Goal: Task Accomplishment & Management: Use online tool/utility

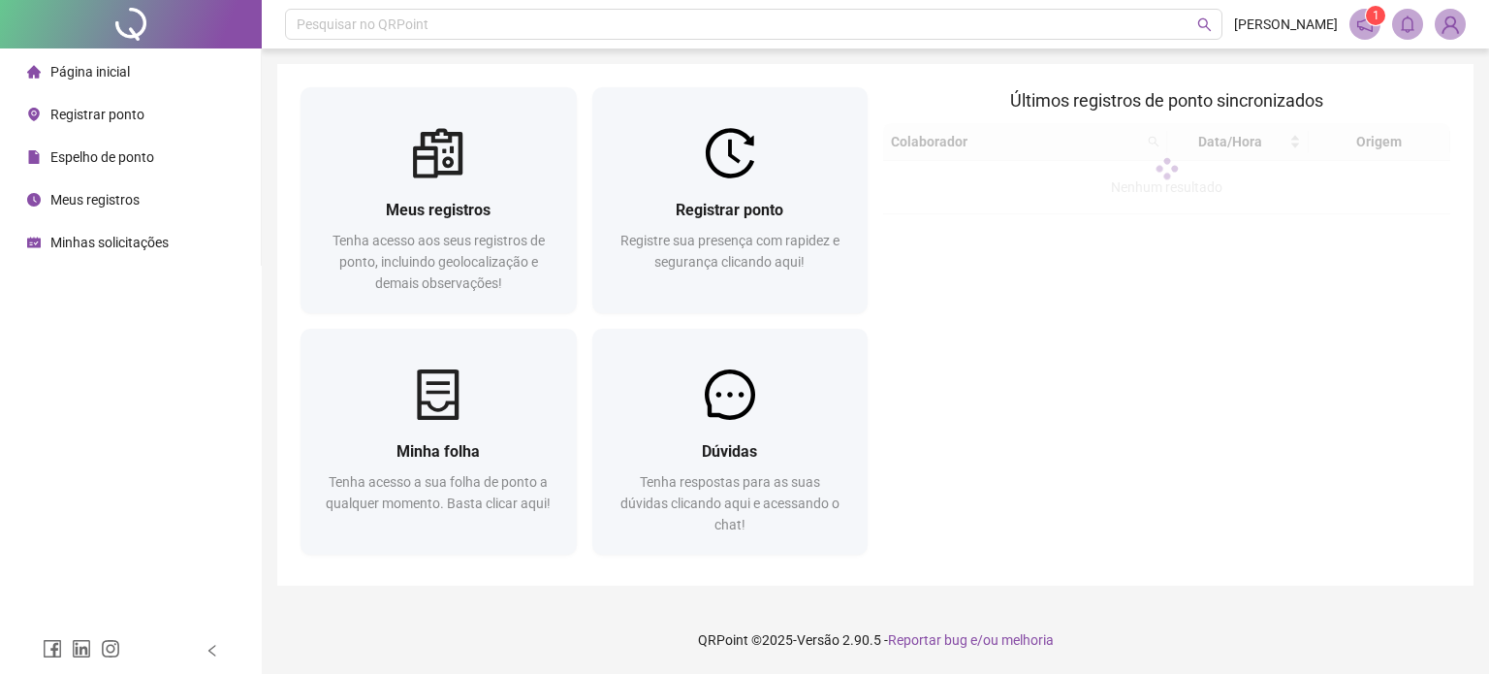
click at [115, 201] on span "Meus registros" at bounding box center [94, 200] width 89 height 16
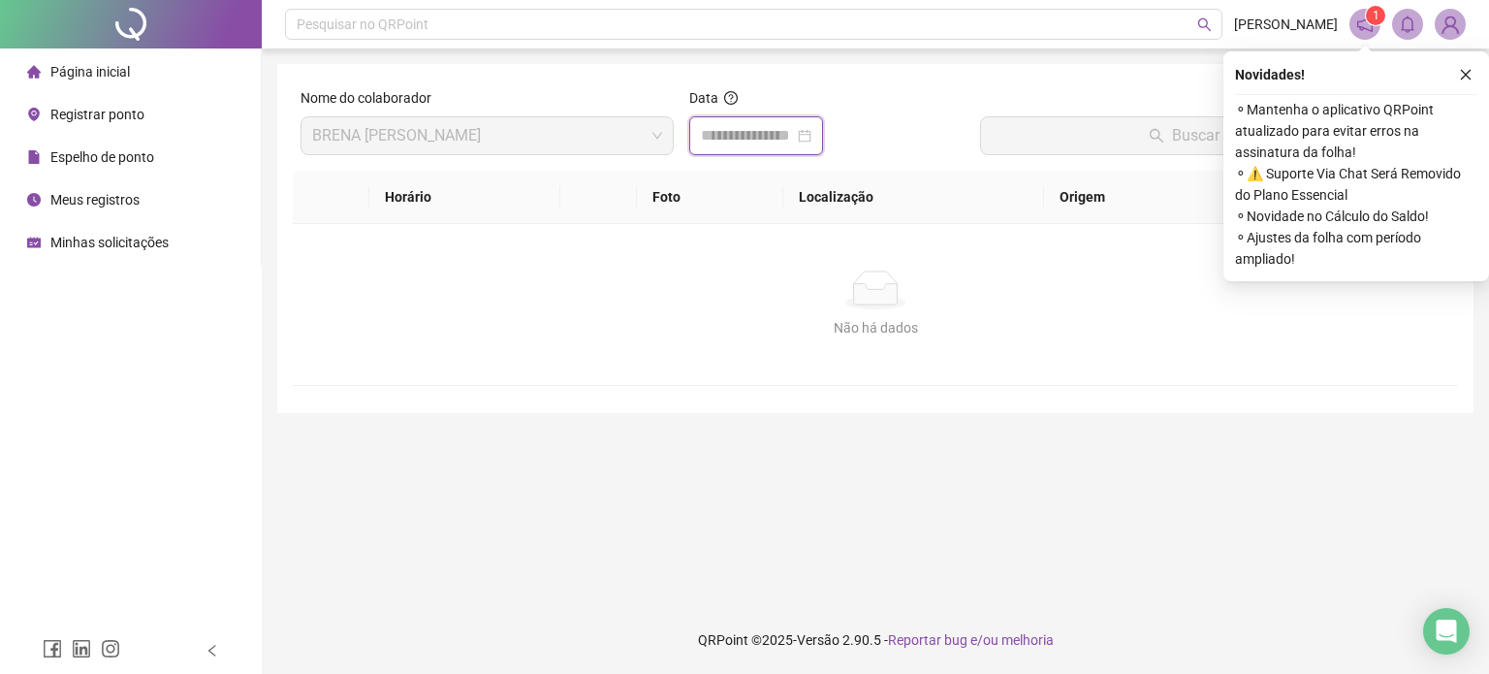
click at [776, 136] on input at bounding box center [747, 135] width 93 height 23
type input "**********"
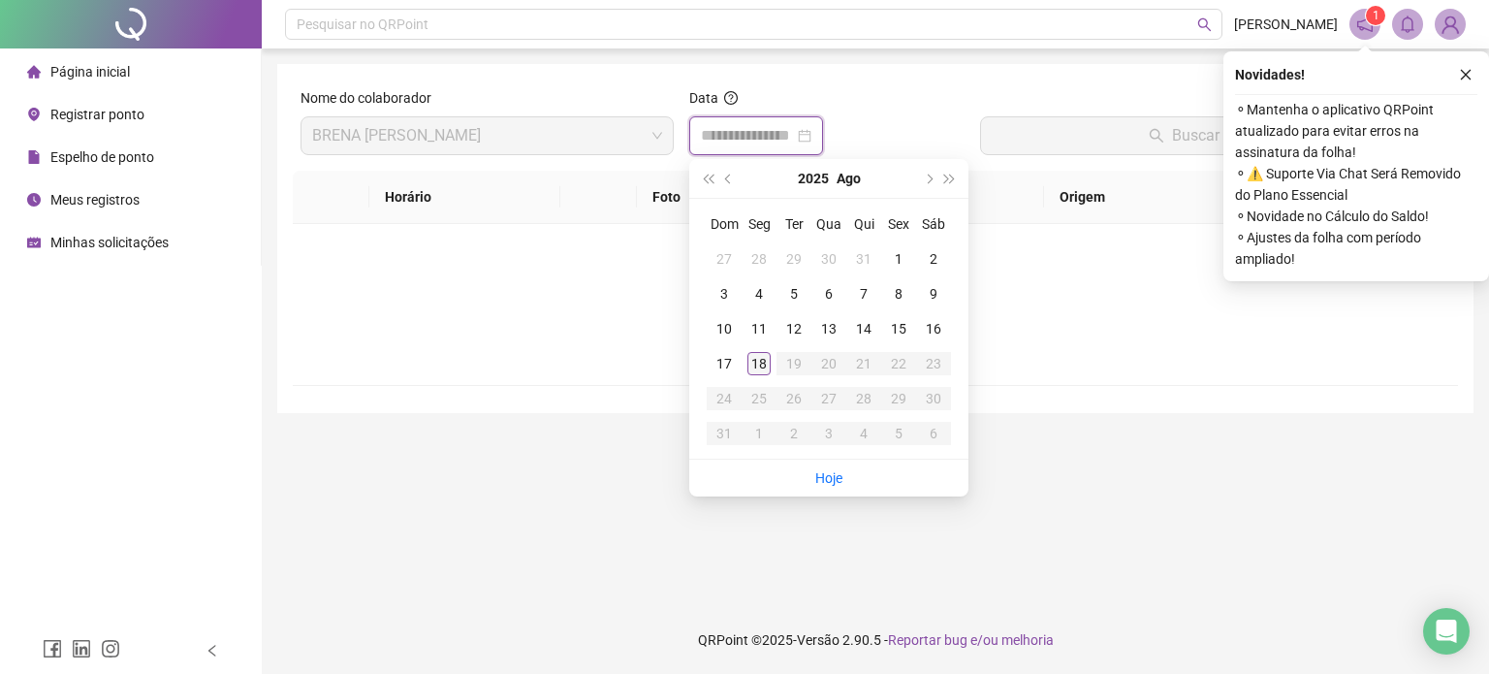
type input "**********"
click at [757, 361] on div "18" at bounding box center [758, 363] width 23 height 23
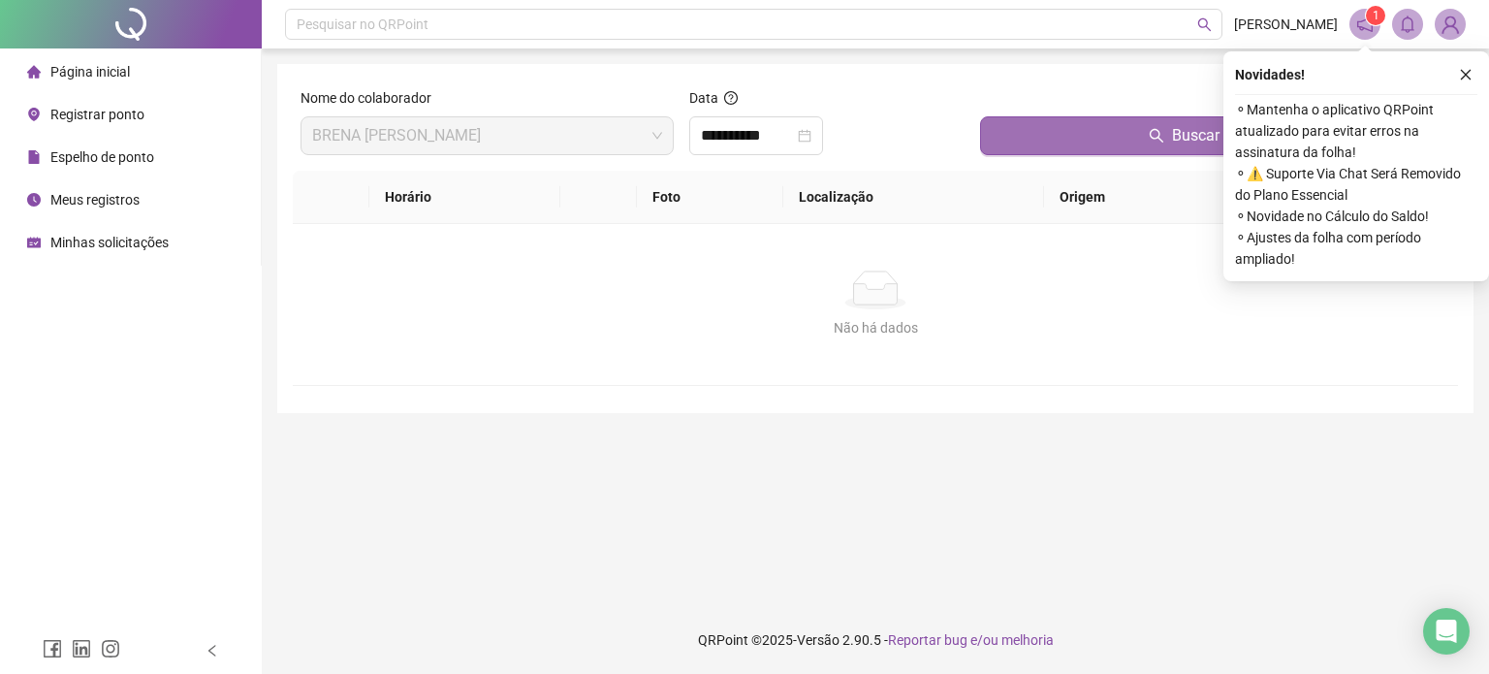
click at [1049, 131] on button "Buscar registros" at bounding box center [1215, 135] width 470 height 39
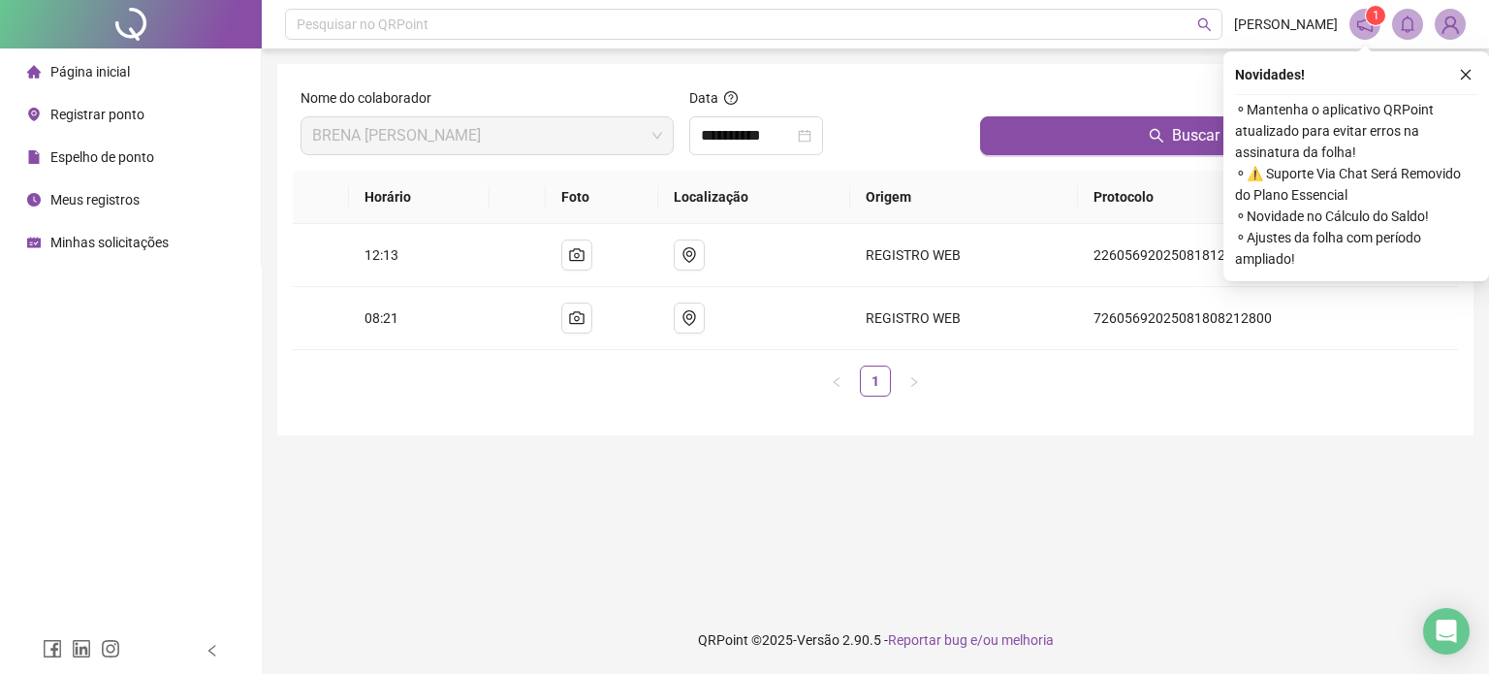
click at [105, 54] on div "Página inicial" at bounding box center [78, 71] width 103 height 39
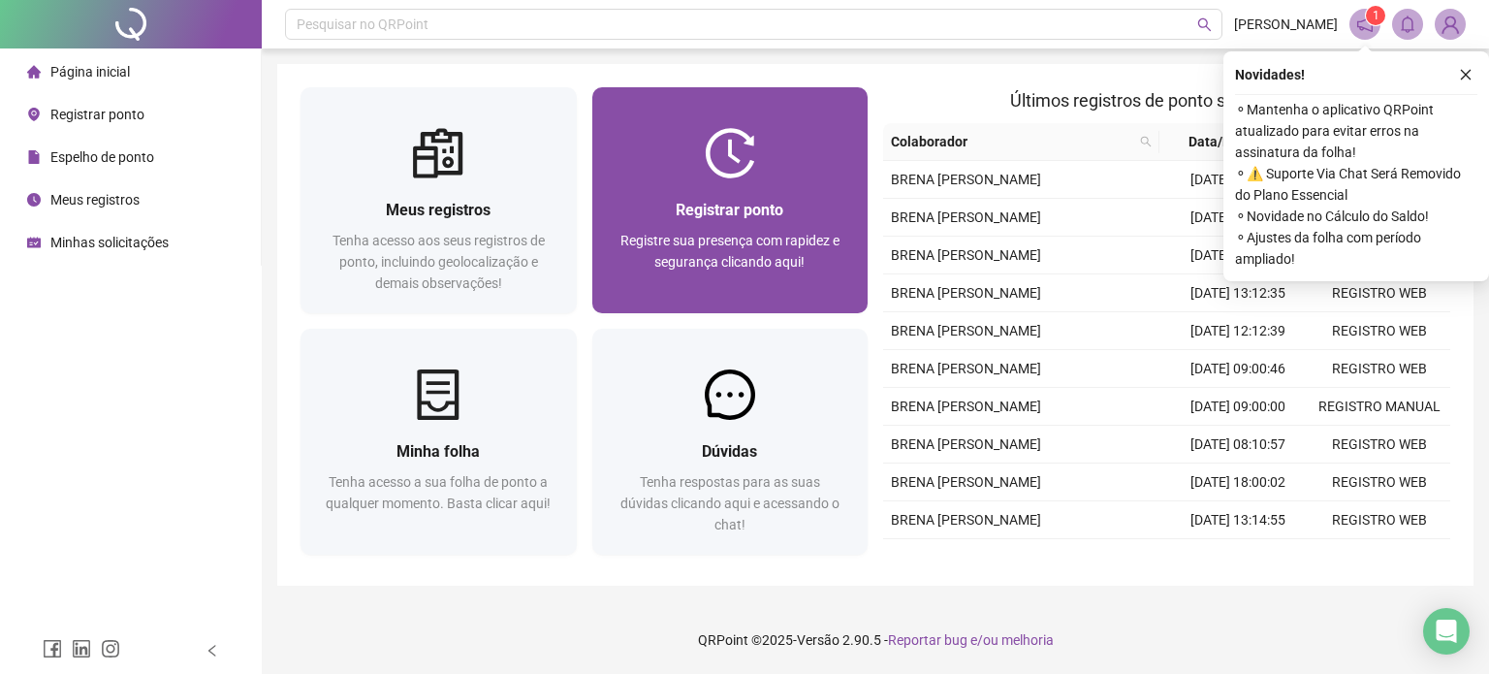
click at [756, 206] on span "Registrar ponto" at bounding box center [730, 210] width 108 height 18
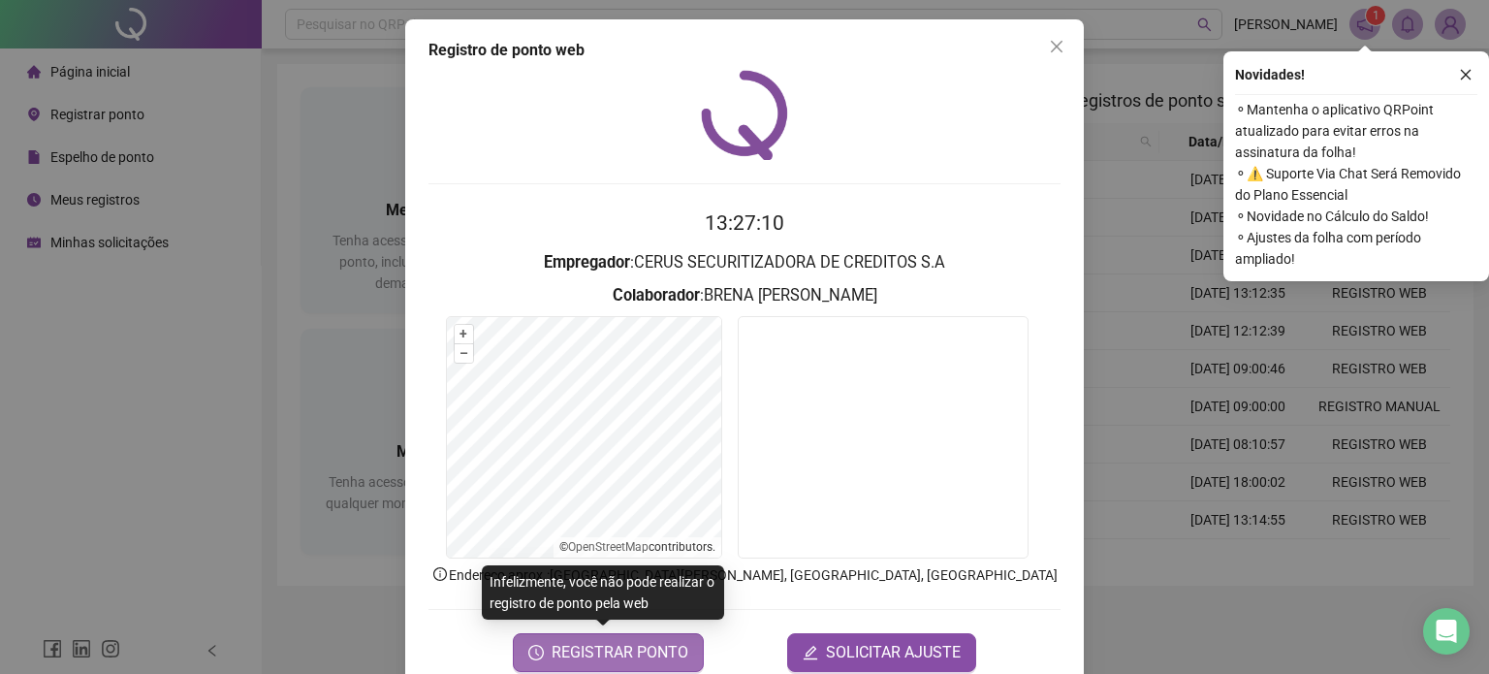
click at [626, 657] on span "REGISTRAR PONTO" at bounding box center [620, 652] width 137 height 23
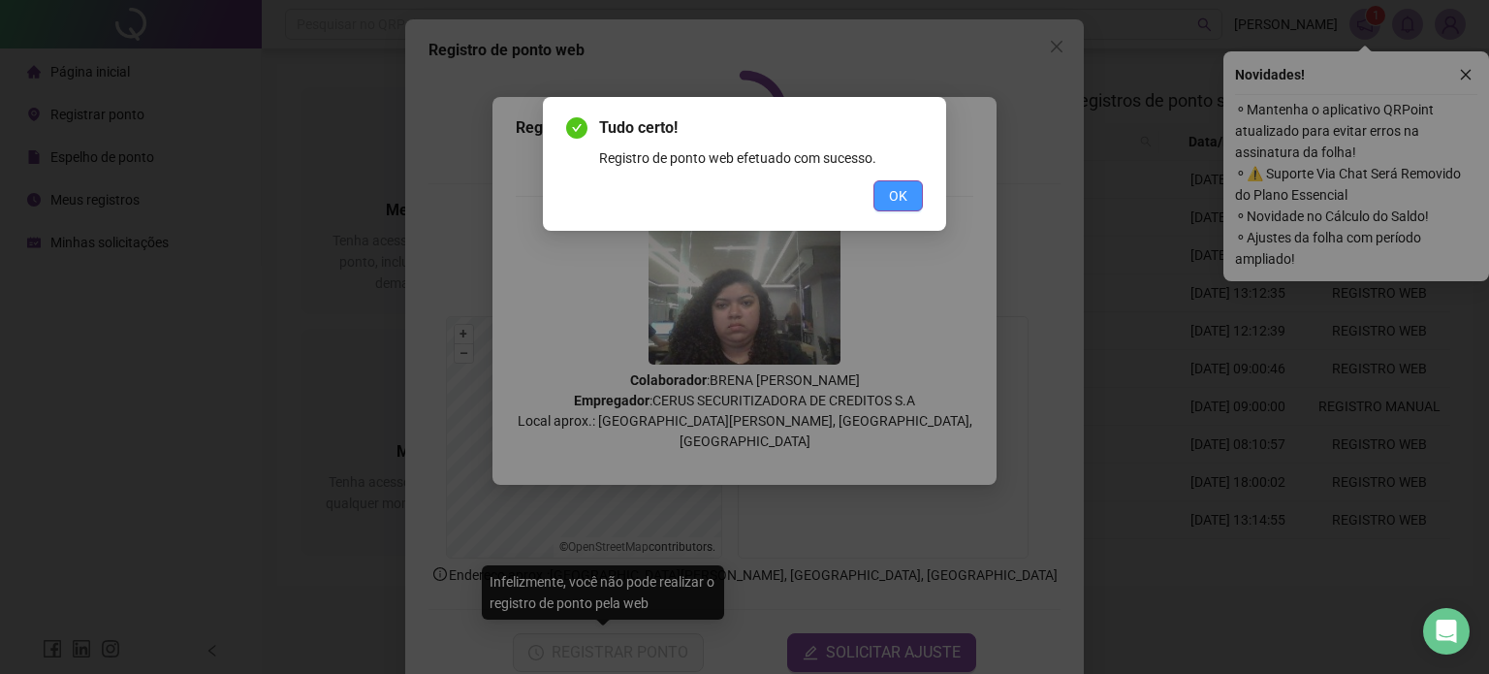
click at [909, 182] on button "OK" at bounding box center [897, 195] width 49 height 31
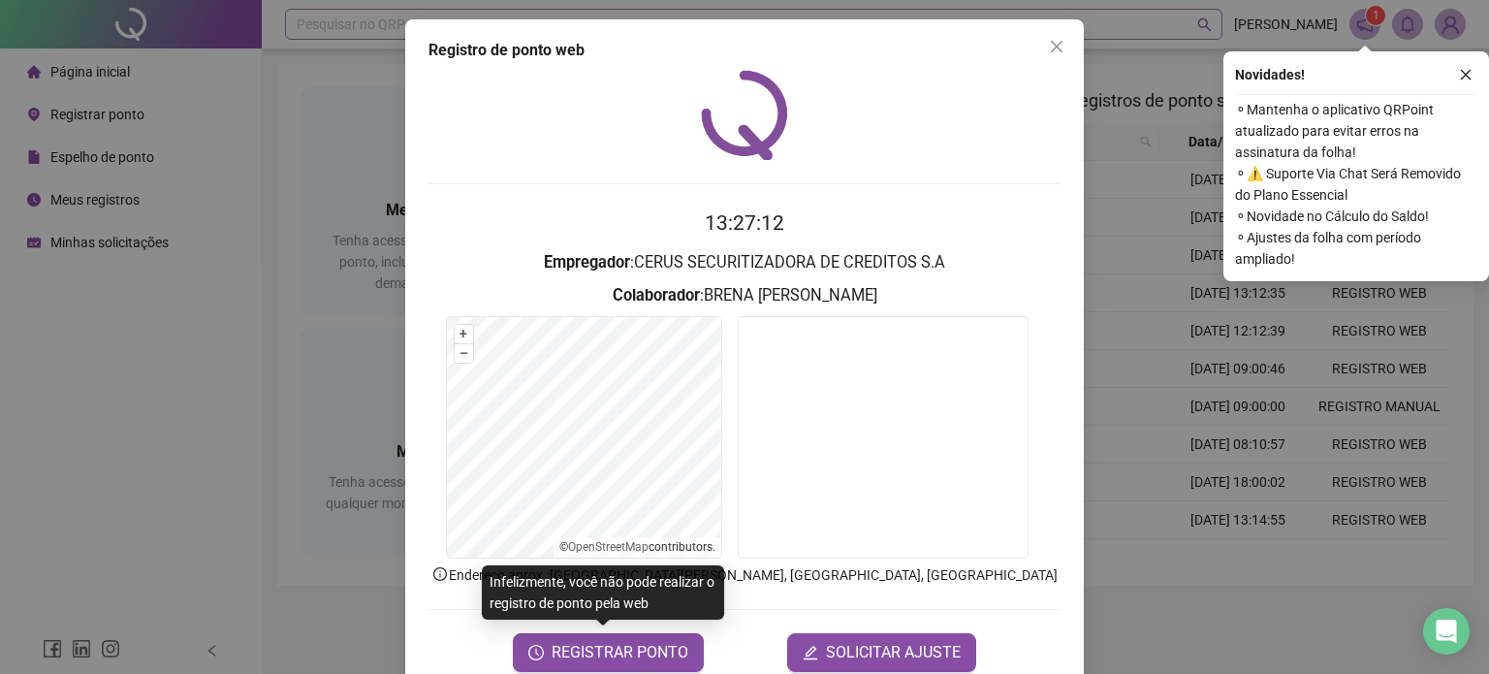
click at [1047, 54] on button "Close" at bounding box center [1056, 46] width 31 height 31
